Goal: Task Accomplishment & Management: Manage account settings

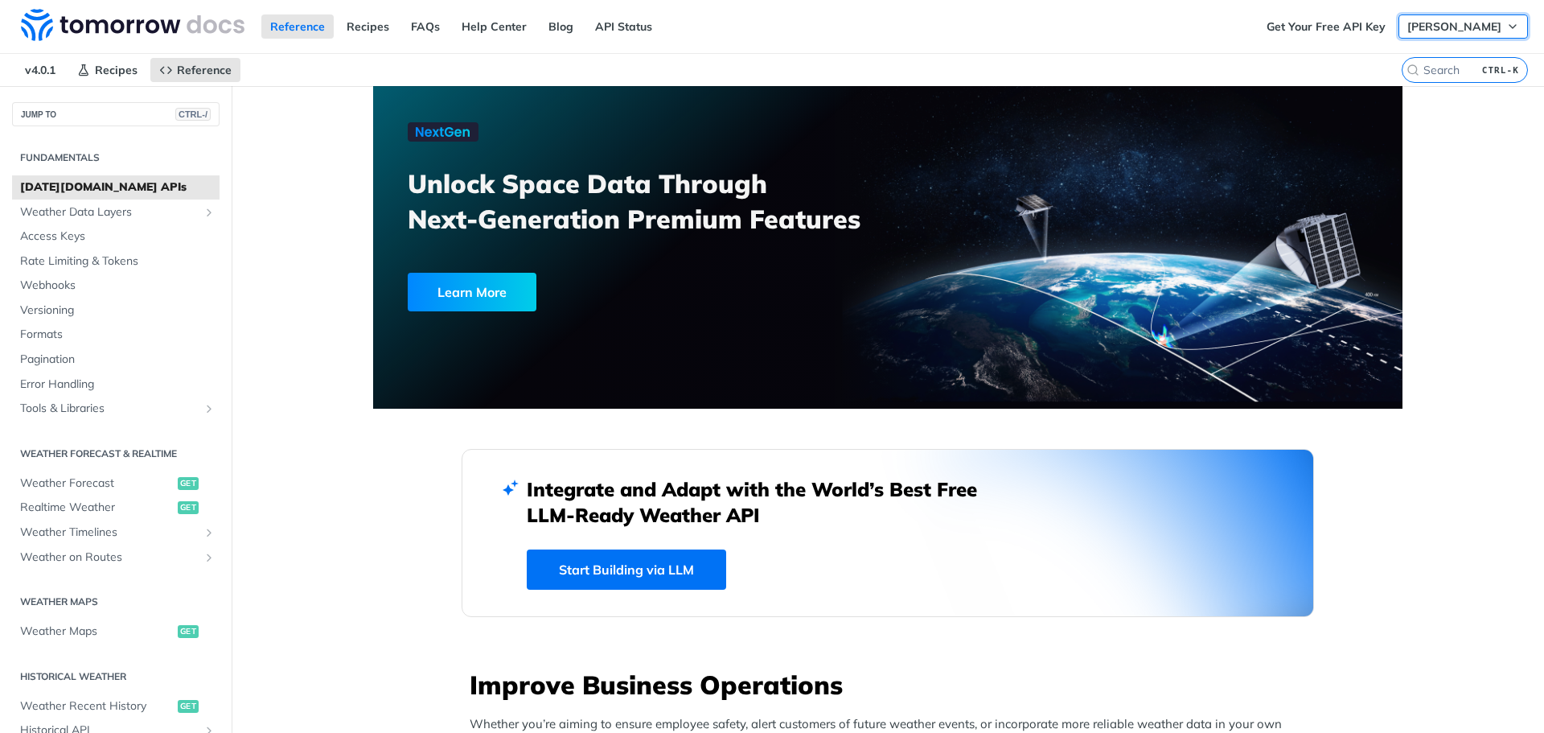
click at [1511, 21] on button "Abdulkadir MOTCU" at bounding box center [1462, 26] width 129 height 24
click at [1434, 63] on link "Log Out" at bounding box center [1435, 58] width 159 height 23
click at [1477, 35] on link "Log In" at bounding box center [1502, 26] width 51 height 24
